Goal: Find specific page/section: Find specific page/section

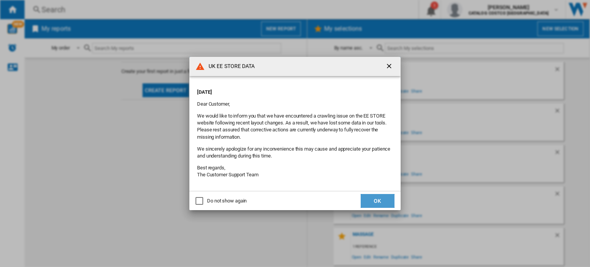
click at [375, 194] on button "OK" at bounding box center [378, 201] width 34 height 14
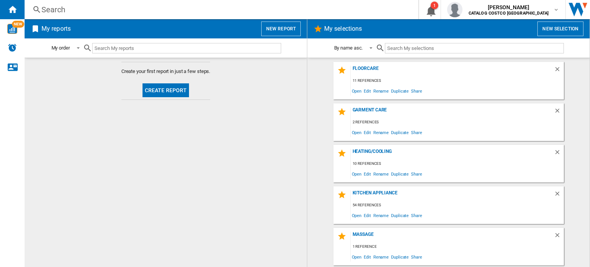
click at [123, 4] on div "Search Search 0 1 [PERSON_NAME] CATALOG COSTCO [GEOGRAPHIC_DATA] CATALOG COSTCO…" at bounding box center [308, 9] width 566 height 19
click at [121, 7] on div "Search" at bounding box center [220, 9] width 357 height 11
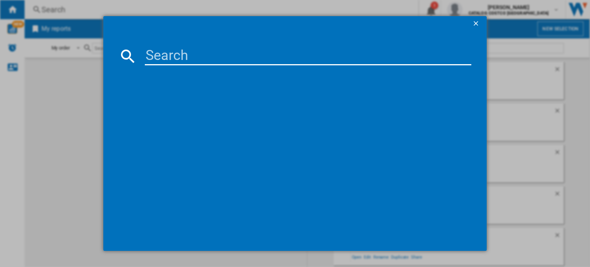
click at [211, 62] on input at bounding box center [308, 56] width 327 height 18
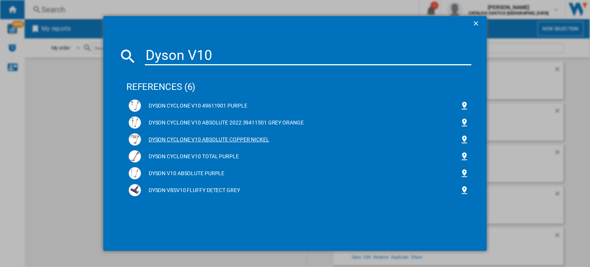
type input "Dyson V10"
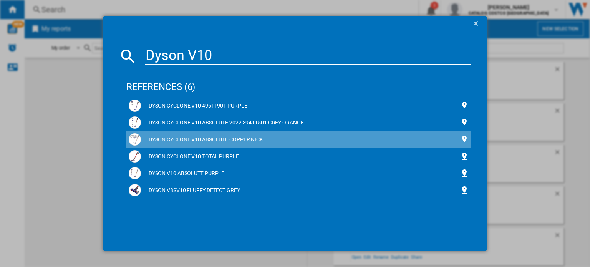
click at [225, 141] on div "DYSON CYCLONE V10 ABSOLUTE COPPER NICKEL" at bounding box center [300, 140] width 319 height 8
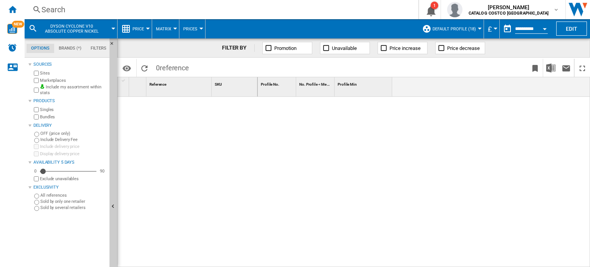
click at [98, 7] on div "Search" at bounding box center [220, 9] width 357 height 11
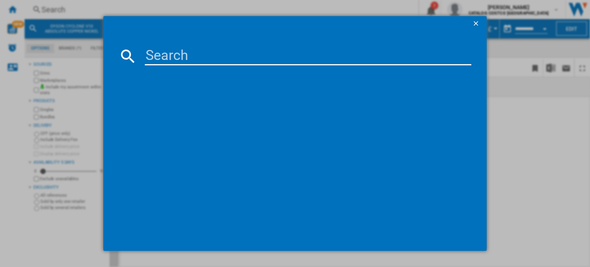
click at [195, 55] on input at bounding box center [308, 56] width 327 height 18
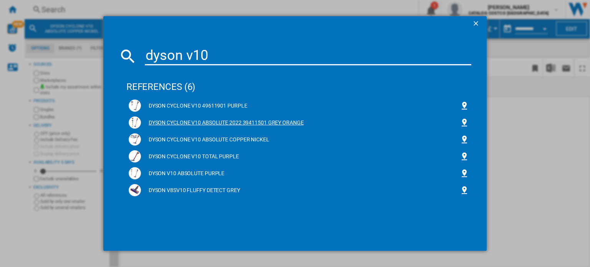
type input "dyson v10"
click at [289, 123] on div "DYSON CYCLONE V10 ABSOLUTE 2022 39411501 GREY ORANGE" at bounding box center [300, 123] width 319 height 8
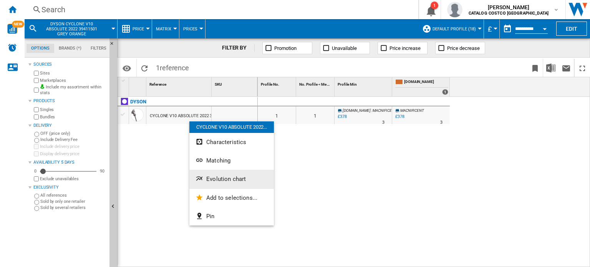
click at [223, 181] on span "Evolution chart" at bounding box center [226, 179] width 40 height 7
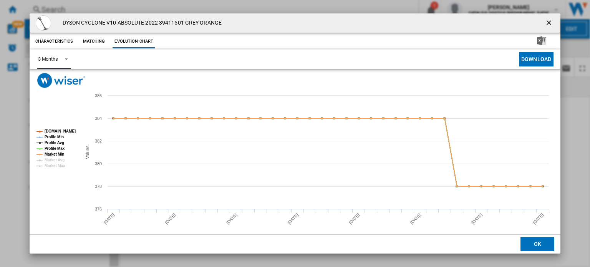
click at [58, 62] on div "3 Months" at bounding box center [48, 59] width 20 height 6
click at [61, 80] on md-option "6 Months" at bounding box center [58, 78] width 52 height 18
click at [546, 25] on ng-md-icon "getI18NText('BUTTONS.CLOSE_DIALOG')" at bounding box center [549, 23] width 9 height 9
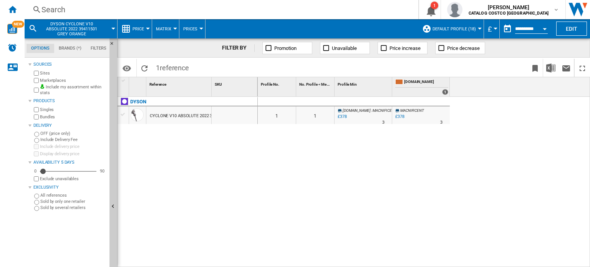
click at [65, 9] on div "Search" at bounding box center [220, 9] width 357 height 11
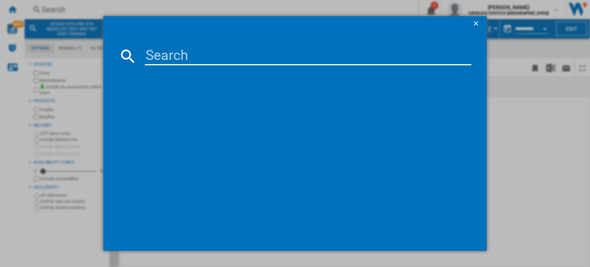
click at [175, 52] on input at bounding box center [308, 56] width 327 height 18
type input "Dyson v10"
